Goal: Information Seeking & Learning: Learn about a topic

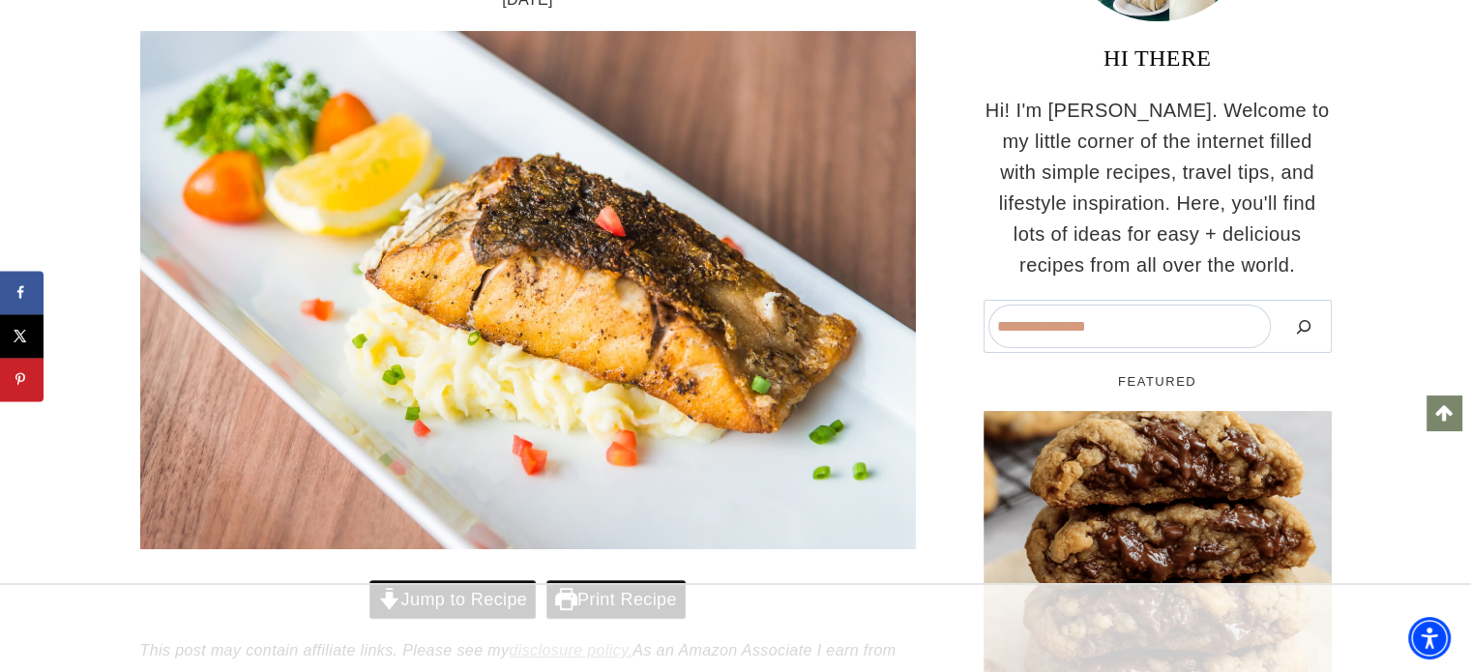
scroll to position [463, 0]
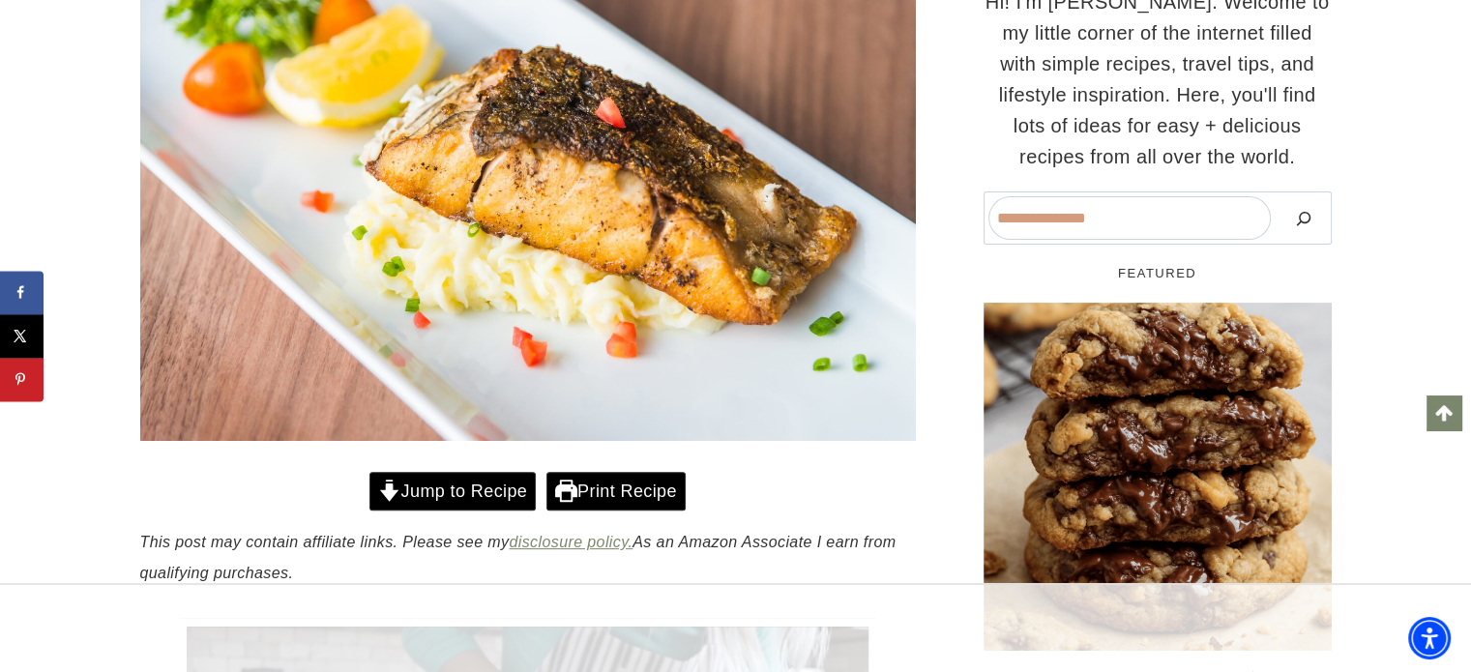
click at [447, 472] on link "Jump to Recipe" at bounding box center [453, 492] width 166 height 40
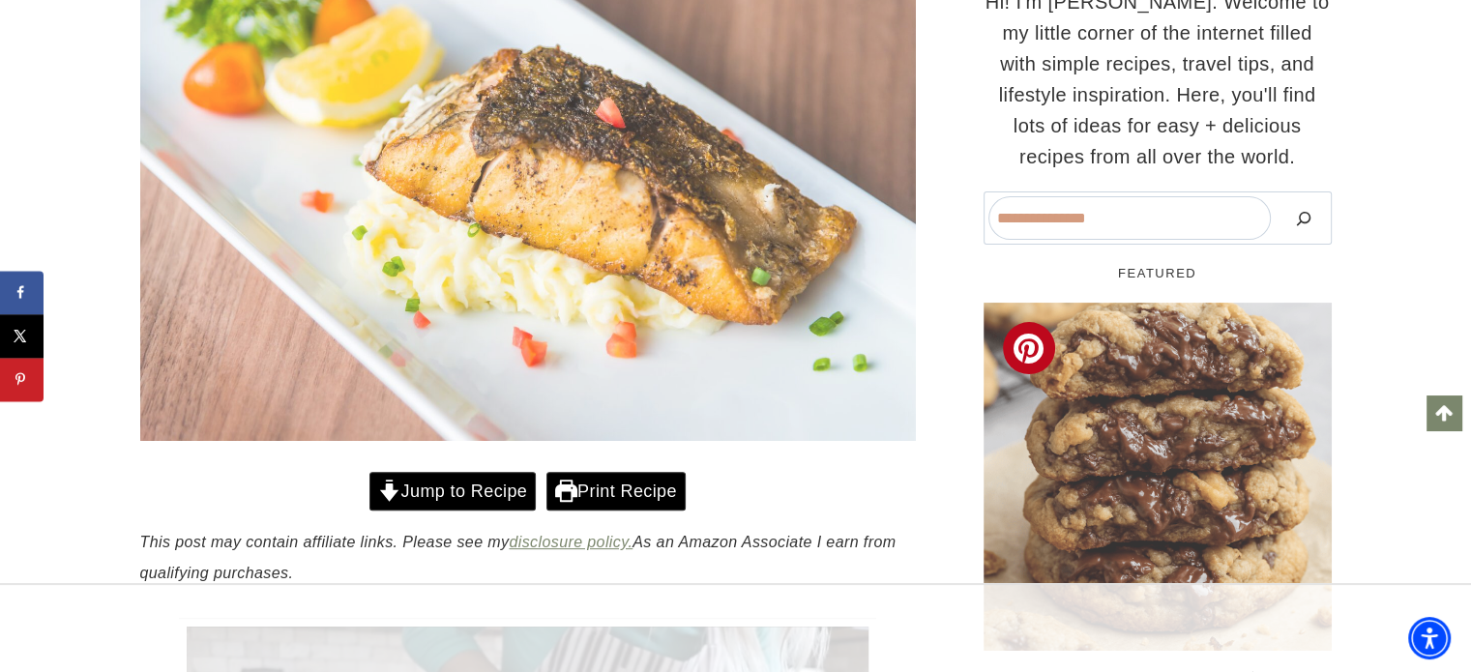
click at [1056, 303] on img "Read More Levain Chocolate Chip Cookies (Copycat Recipe)" at bounding box center [1158, 477] width 348 height 348
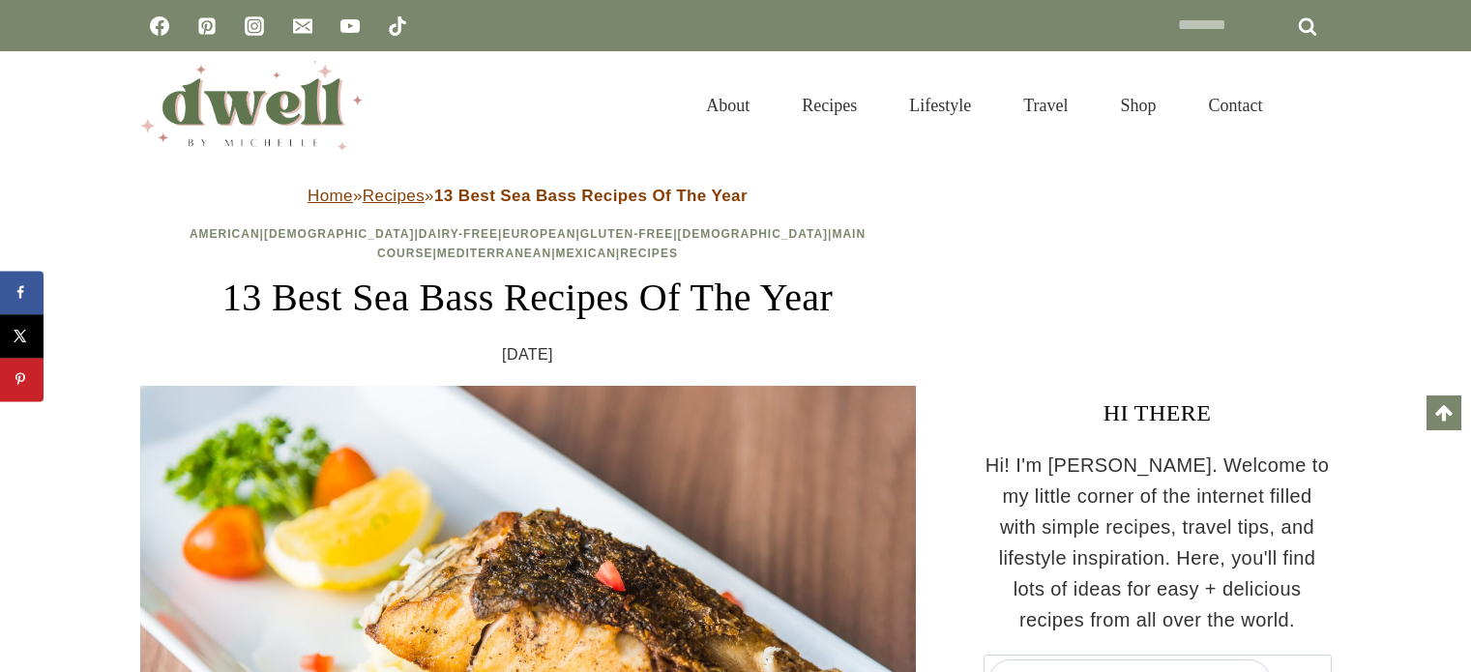
scroll to position [18545, 0]
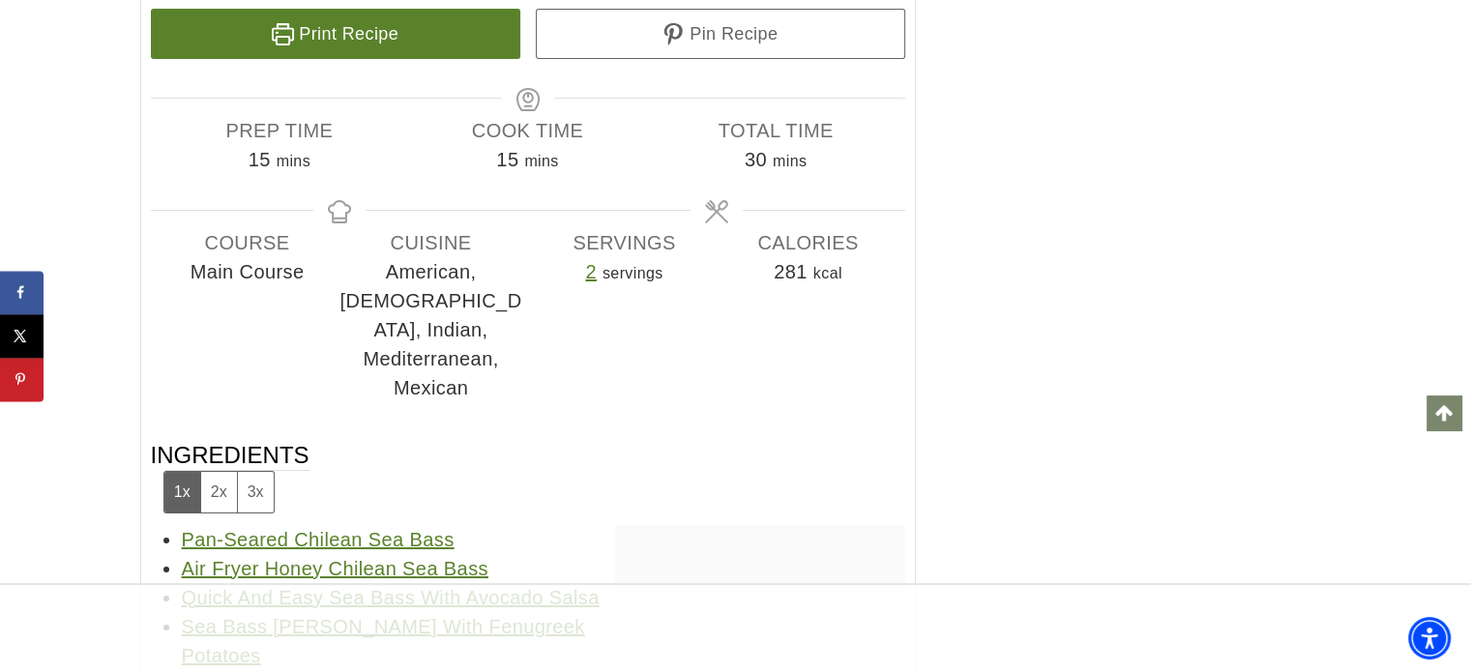
scroll to position [29300, 0]
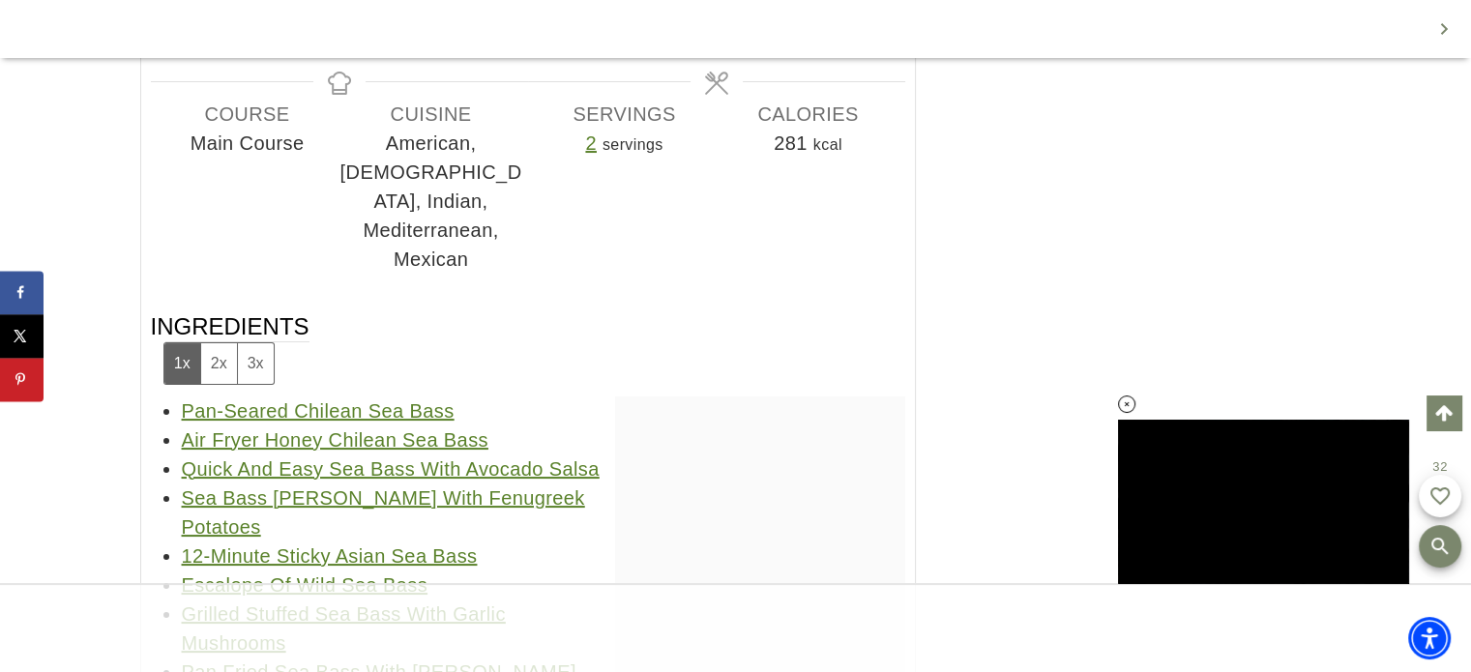
scroll to position [0, 0]
